Goal: Find specific page/section: Find specific page/section

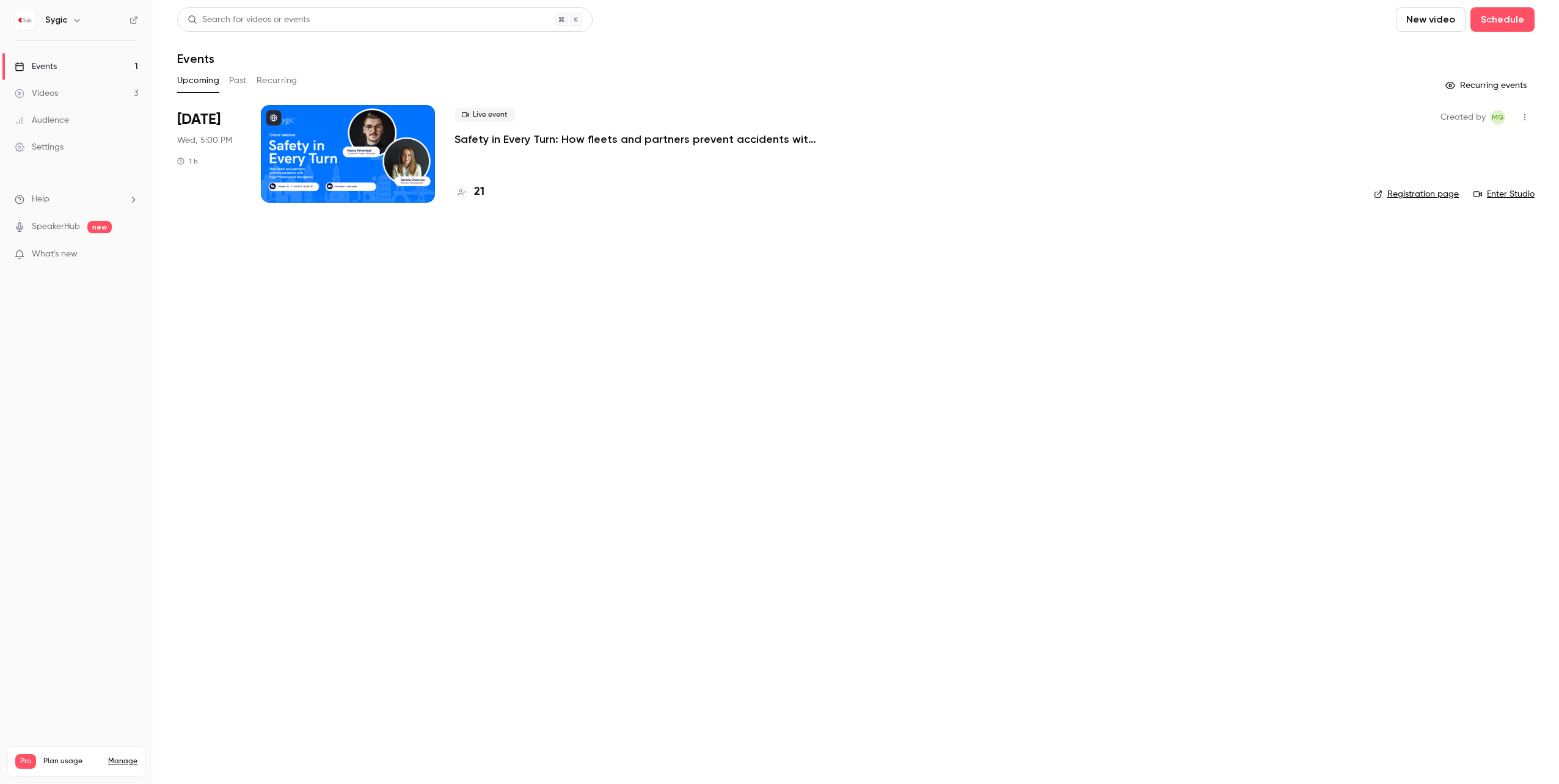
click at [74, 25] on button "button" at bounding box center [77, 21] width 15 height 15
click at [848, 264] on div at bounding box center [779, 392] width 1559 height 784
click at [67, 18] on div "Sygic" at bounding box center [83, 21] width 74 height 15
click at [74, 25] on button "button" at bounding box center [77, 21] width 15 height 15
click at [546, 334] on div at bounding box center [779, 392] width 1559 height 784
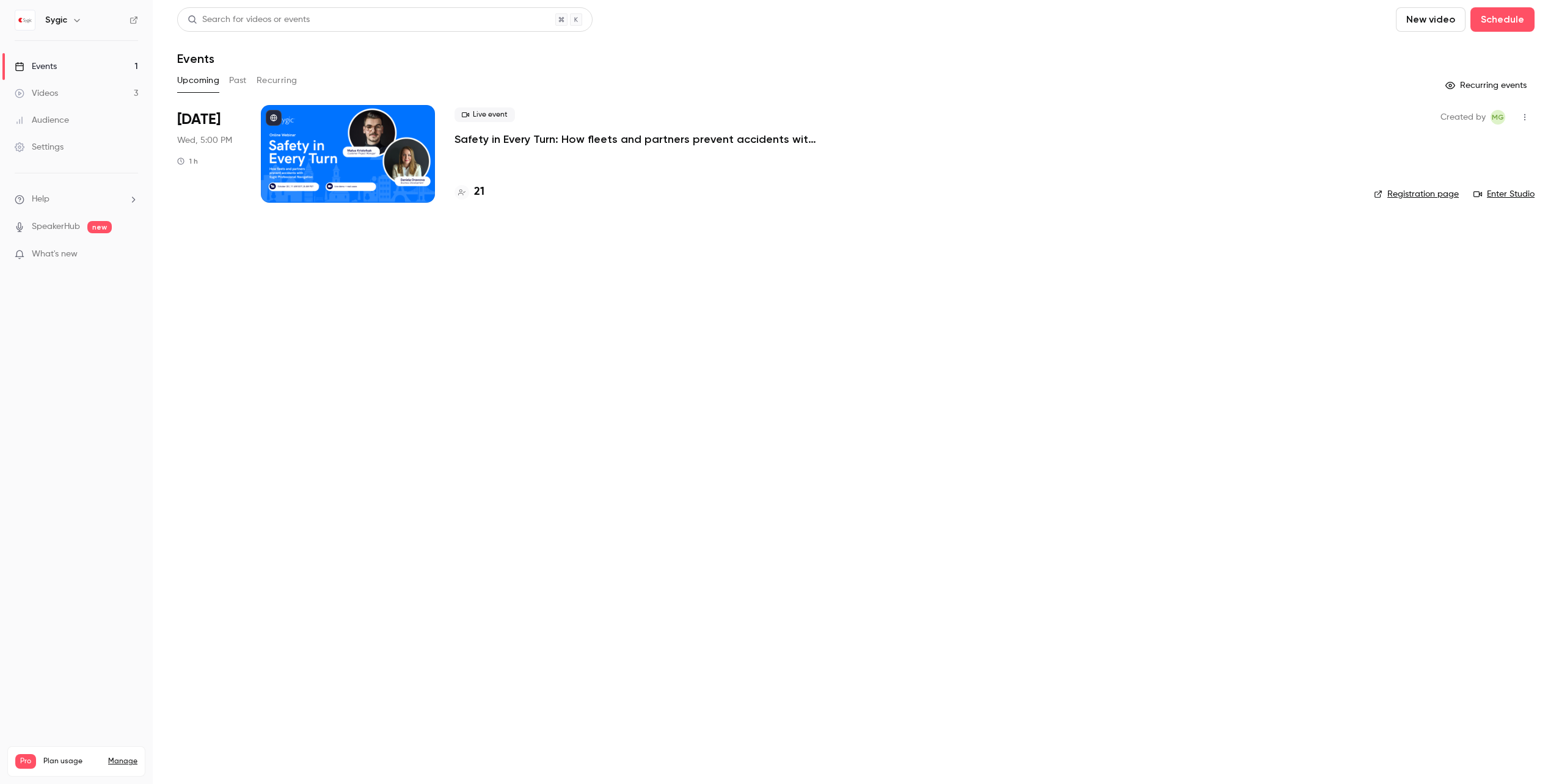
click at [239, 85] on button "Past" at bounding box center [238, 81] width 17 height 20
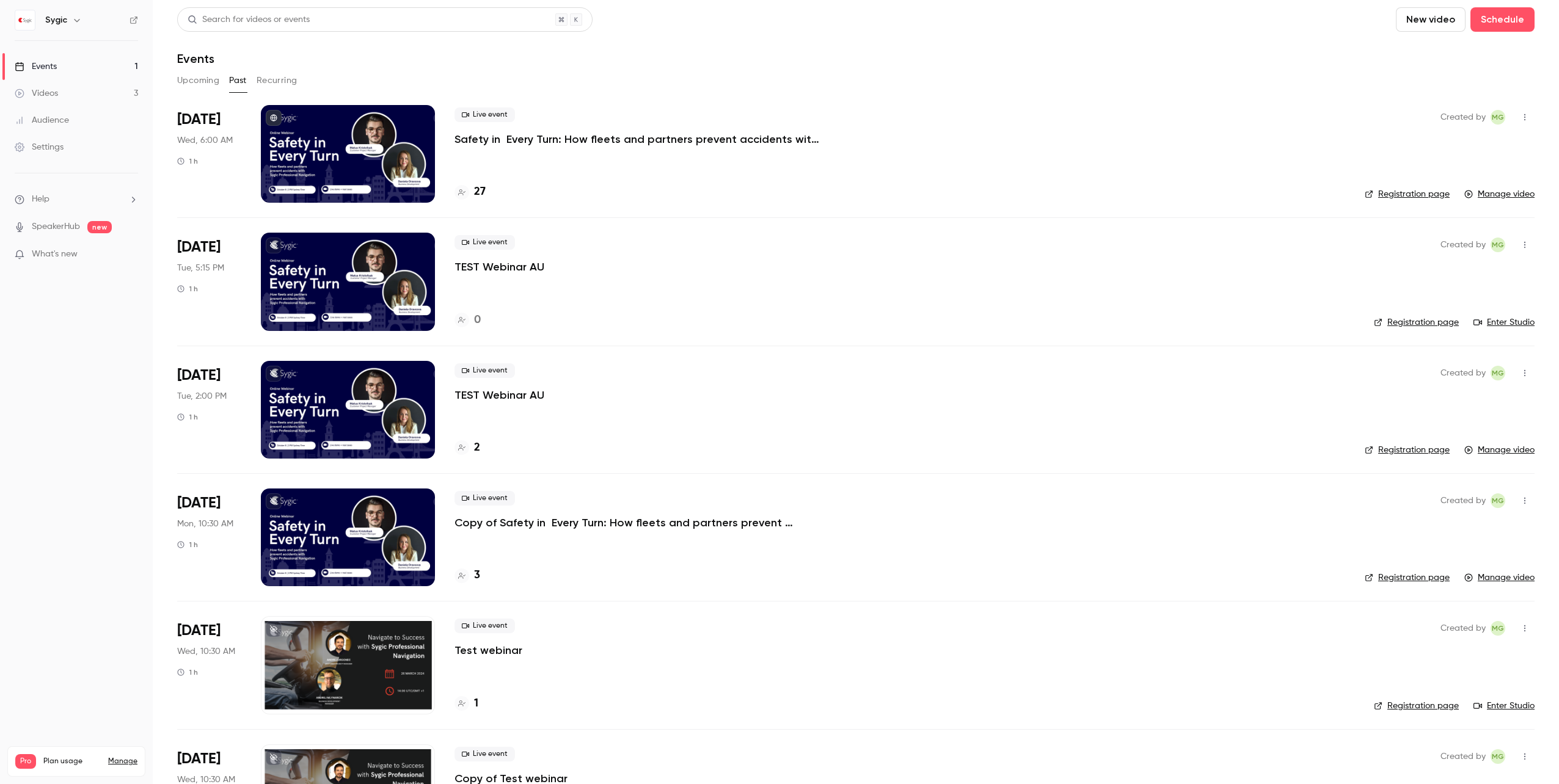
click at [288, 79] on button "Recurring" at bounding box center [277, 81] width 41 height 20
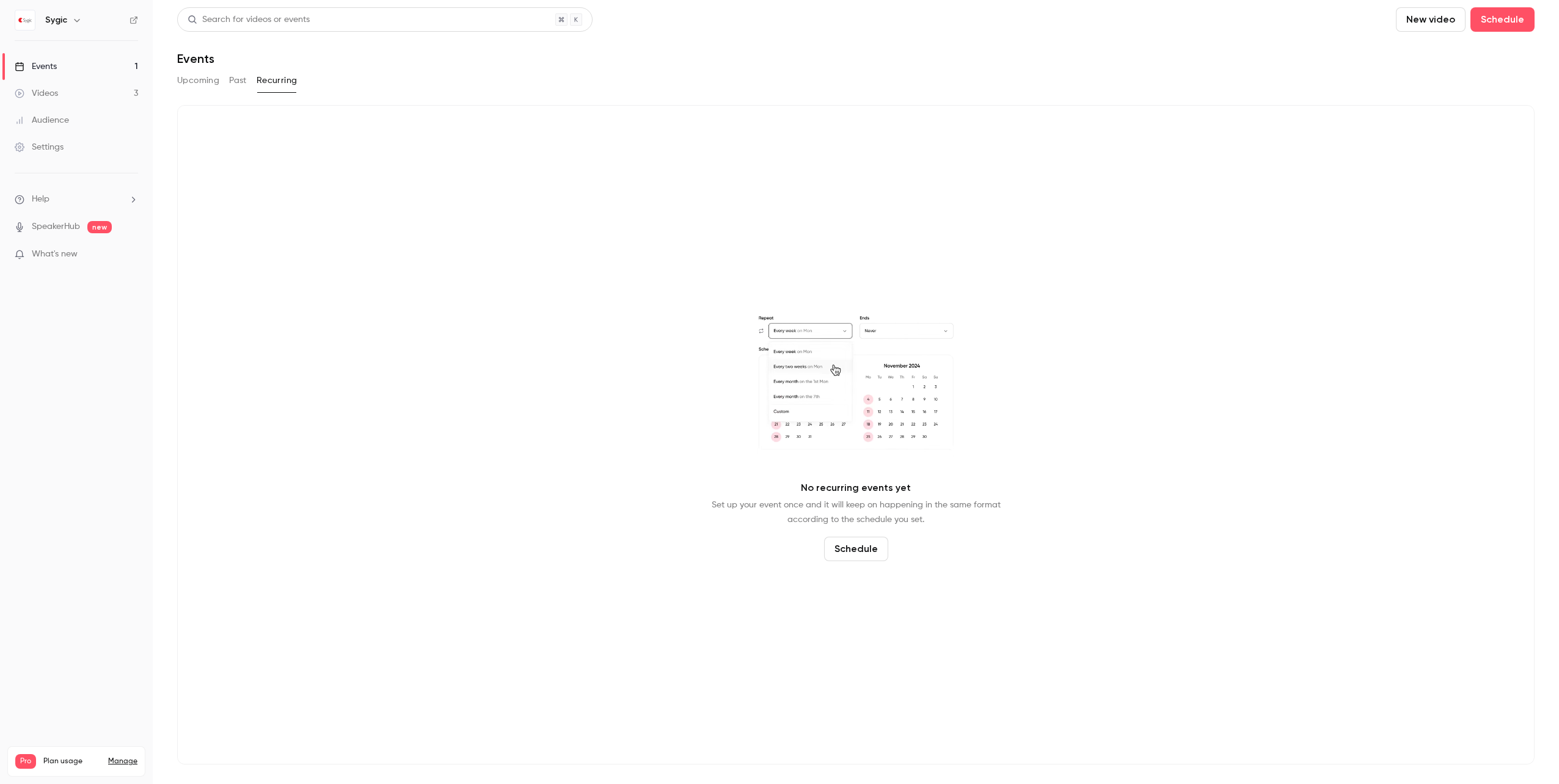
click at [200, 78] on button "Upcoming" at bounding box center [198, 81] width 42 height 20
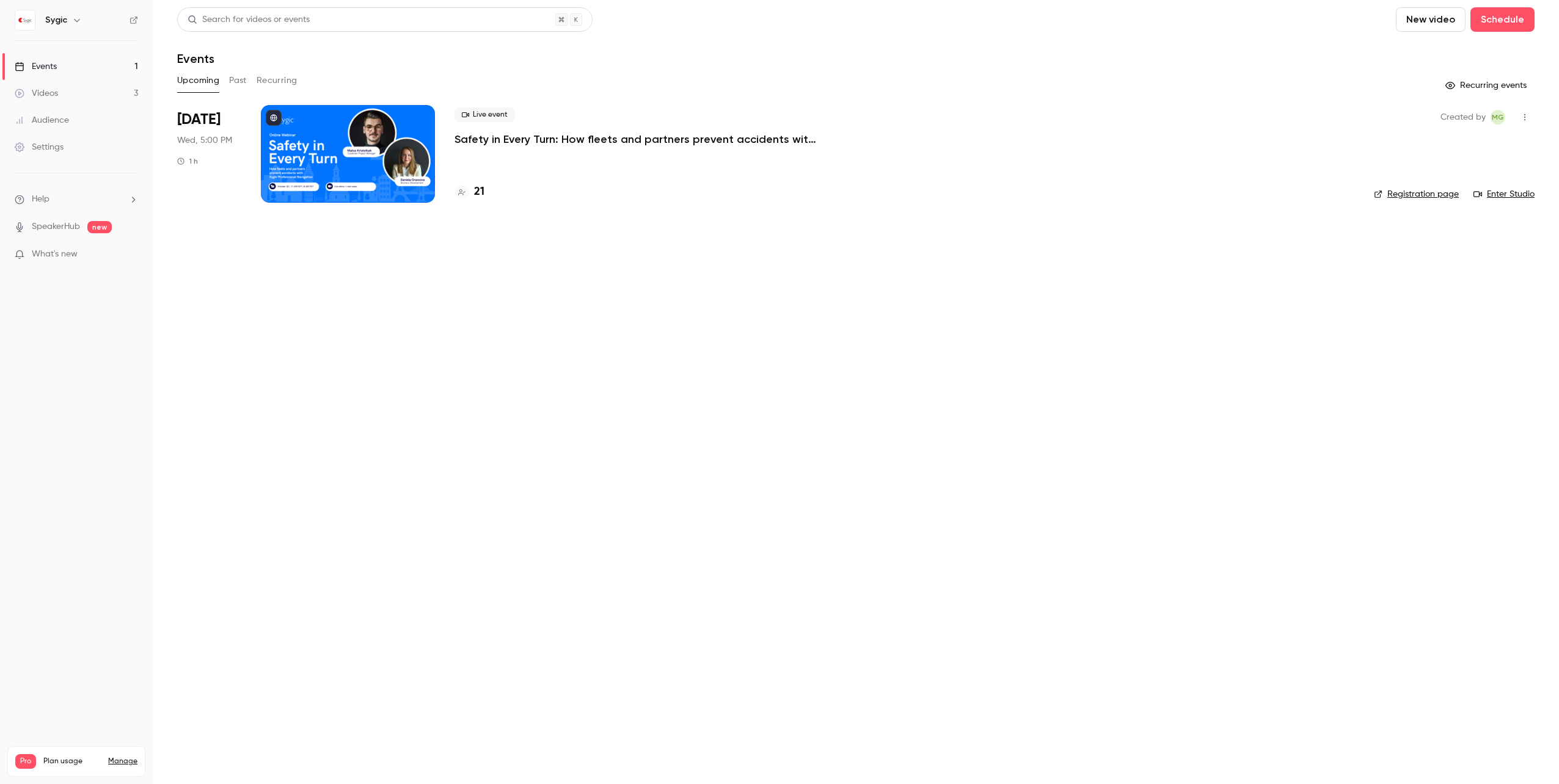
click at [285, 78] on button "Recurring" at bounding box center [277, 81] width 41 height 20
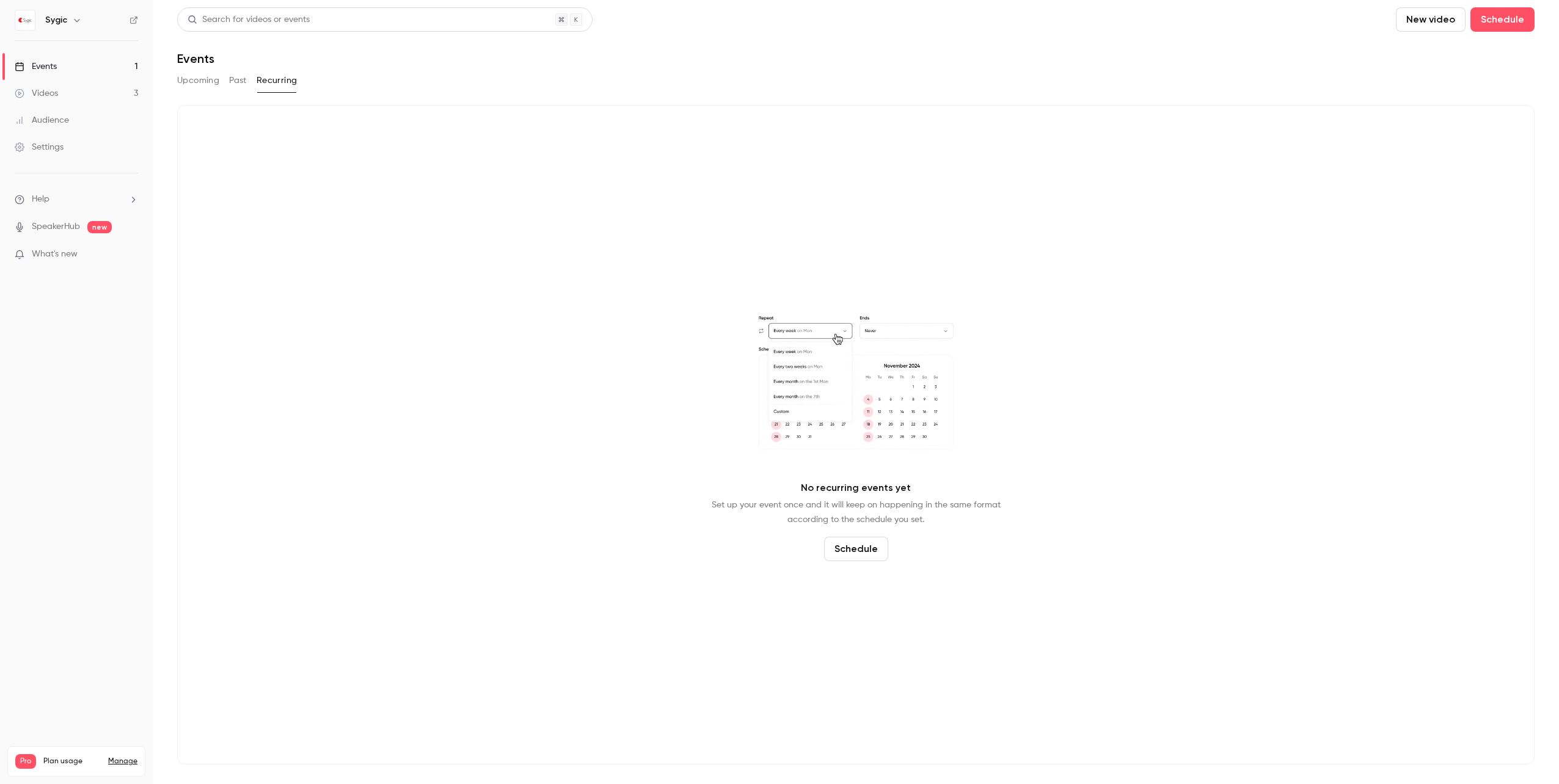
click at [208, 78] on button "Upcoming" at bounding box center [198, 81] width 42 height 20
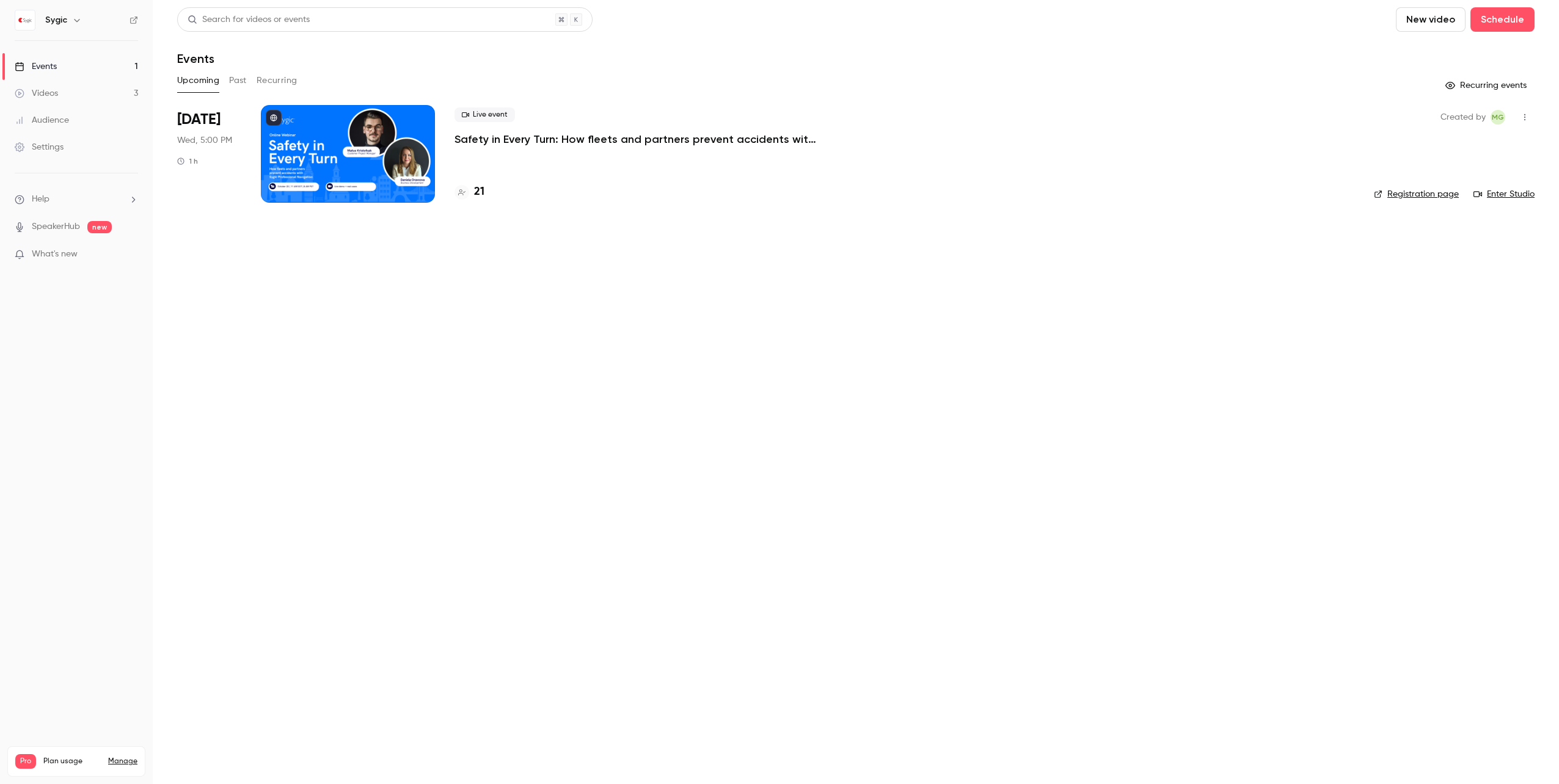
click at [56, 120] on div "Audience" at bounding box center [42, 120] width 54 height 12
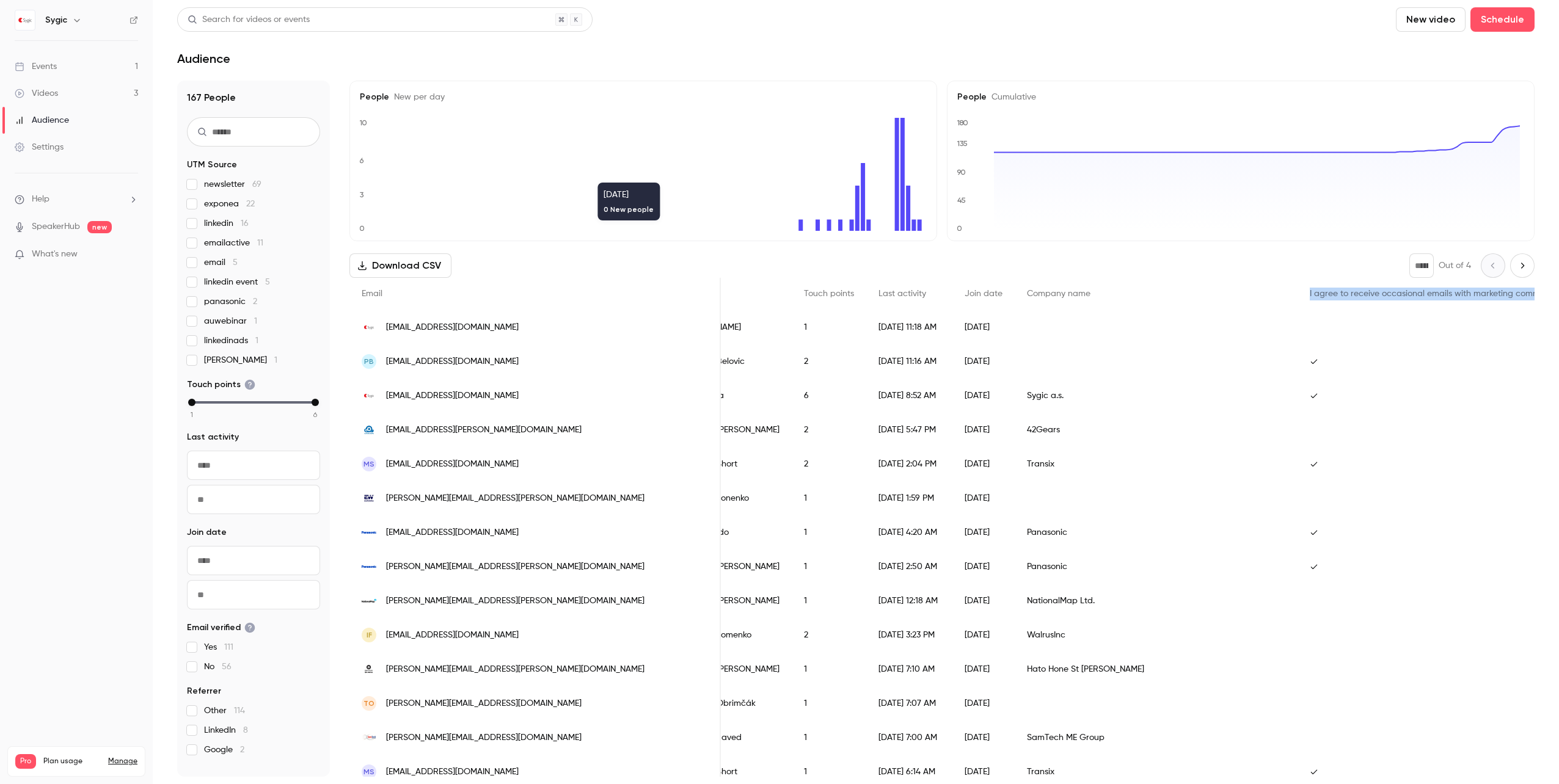
drag, startPoint x: 1053, startPoint y: 290, endPoint x: 1524, endPoint y: 307, distance: 471.3
click at [1524, 307] on div "Email Name Touch points Last activity Join date Company name I agree to receive…" at bounding box center [1296, 294] width 2057 height 32
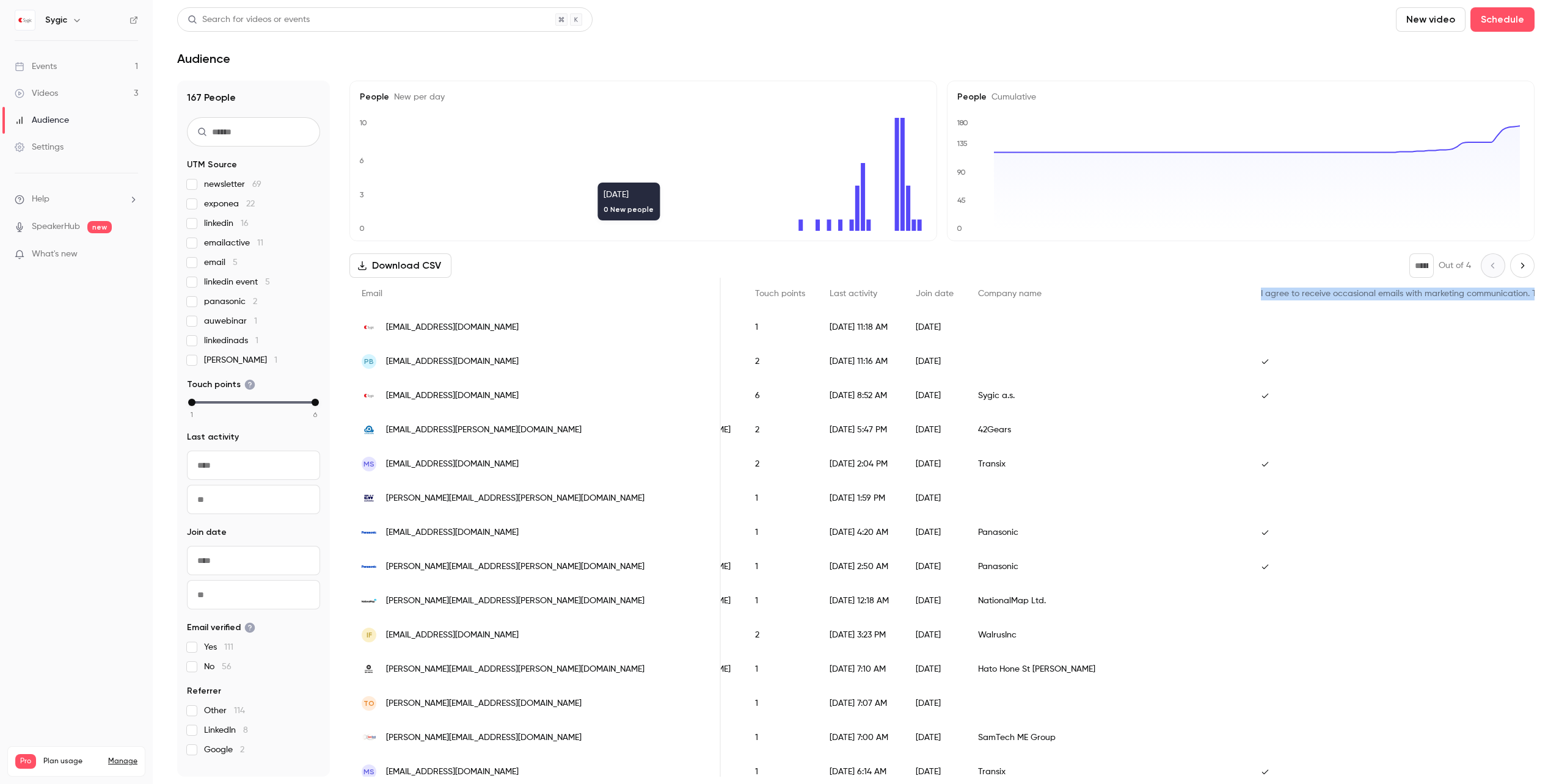
click at [1249, 278] on div "I agree to receive occasional emails with marketing communication. This consent…" at bounding box center [1508, 294] width 518 height 32
